Goal: Obtain resource: Download file/media

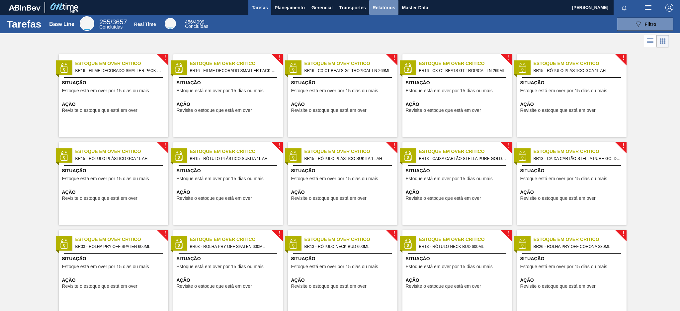
click at [383, 7] on span "Relatórios" at bounding box center [384, 8] width 23 height 8
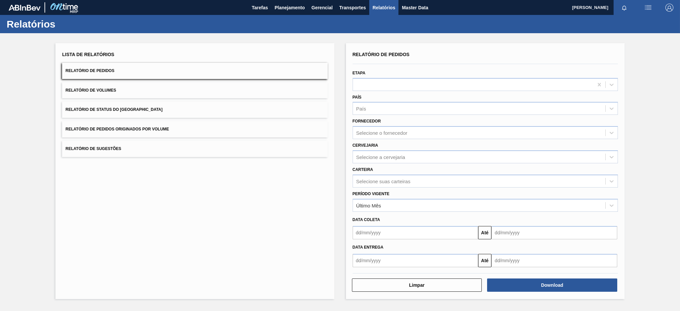
click at [174, 126] on button "Relatório de Pedidos Originados por Volume" at bounding box center [194, 129] width 265 height 16
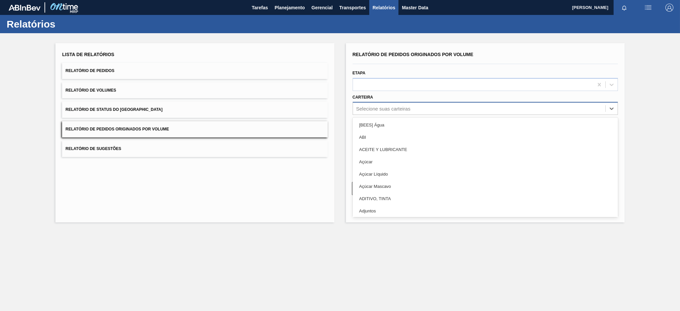
click at [375, 111] on div "Selecione suas carteiras" at bounding box center [479, 109] width 252 height 10
type input "pre"
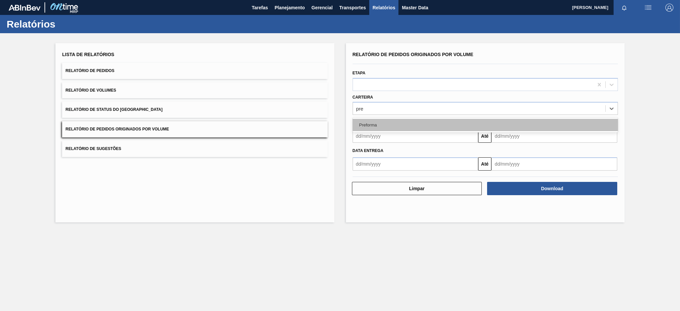
click at [372, 130] on div "Preforma" at bounding box center [485, 125] width 265 height 12
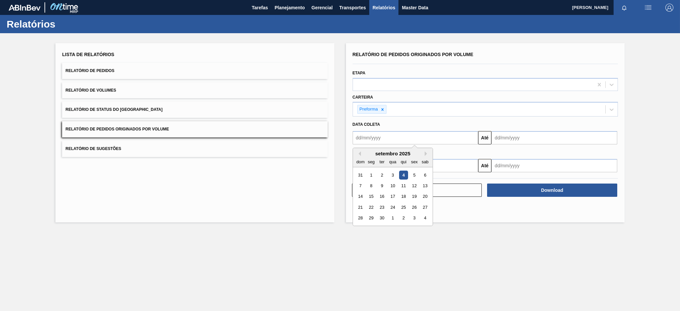
click at [371, 135] on input "text" at bounding box center [416, 137] width 126 height 13
click at [359, 149] on div "setembro 2025 dom seg ter qua qui sex sab" at bounding box center [393, 157] width 80 height 19
click at [357, 153] on button "Previous Month" at bounding box center [358, 153] width 5 height 5
click at [358, 184] on div "3" at bounding box center [360, 185] width 9 height 9
type input "[DATE]"
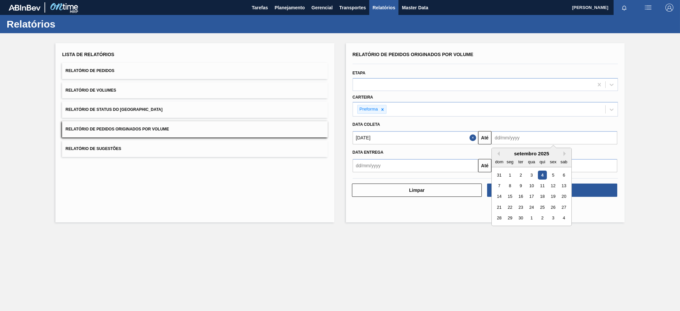
click at [507, 142] on input "text" at bounding box center [555, 137] width 126 height 13
click at [542, 171] on div "4" at bounding box center [542, 175] width 9 height 9
type input "[DATE]"
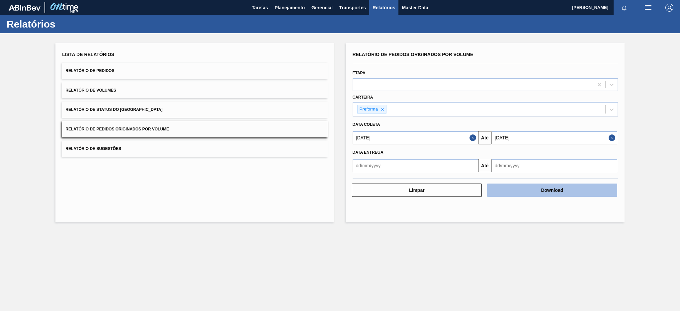
click at [577, 189] on button "Download" at bounding box center [552, 190] width 130 height 13
